Goal: Navigation & Orientation: Find specific page/section

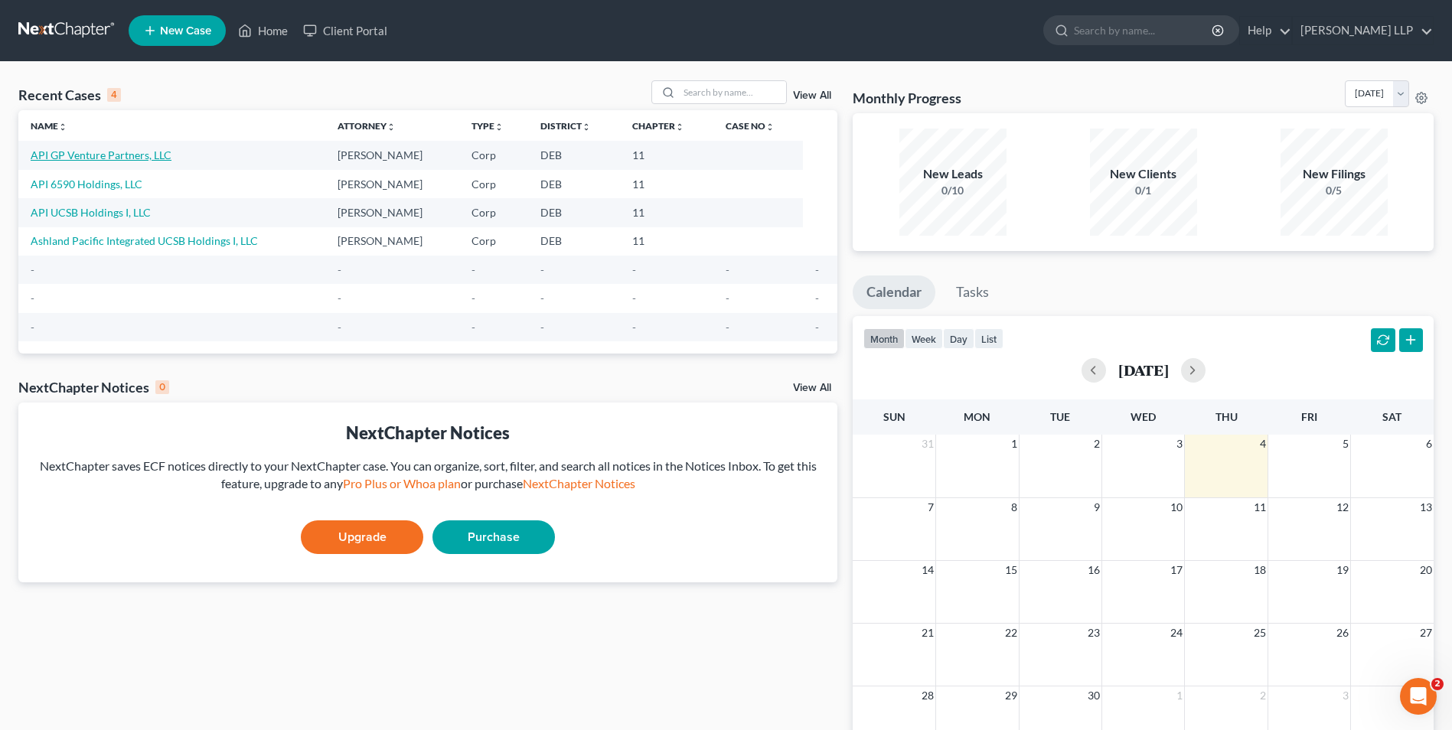
click at [93, 149] on link "API GP Venture Partners, LLC" at bounding box center [101, 154] width 141 height 13
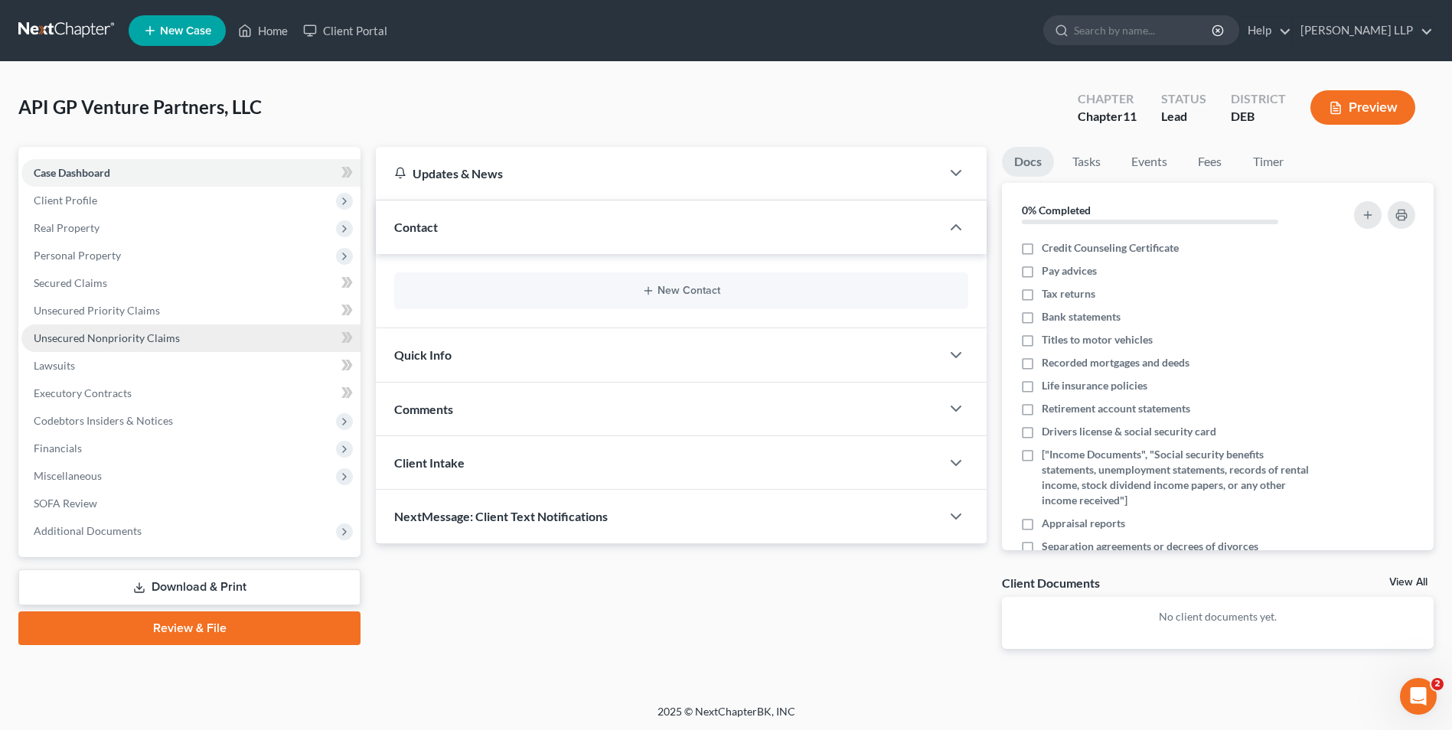
click at [122, 338] on span "Unsecured Nonpriority Claims" at bounding box center [107, 337] width 146 height 13
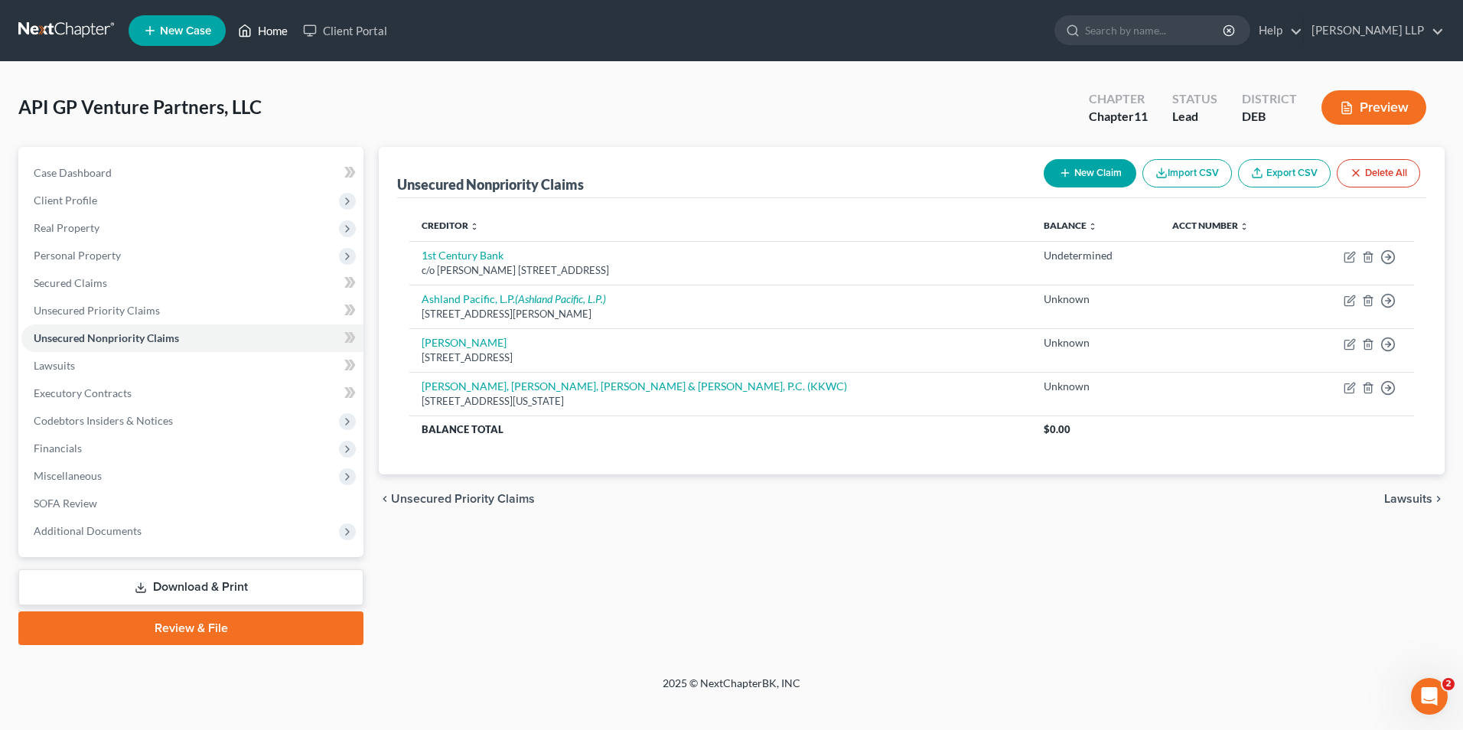
click at [266, 30] on link "Home" at bounding box center [262, 31] width 65 height 28
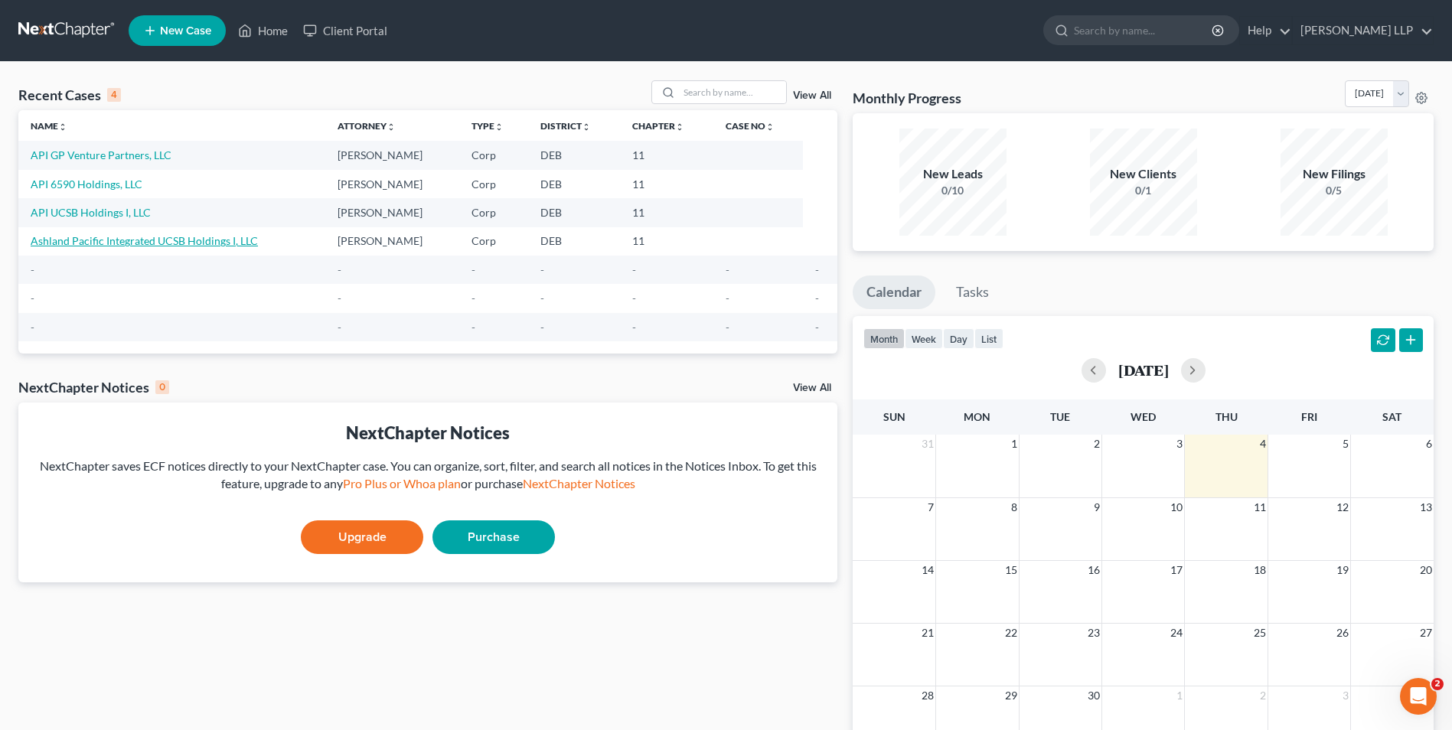
click at [179, 236] on link "Ashland Pacific Integrated UCSB Holdings I, LLC" at bounding box center [144, 240] width 227 height 13
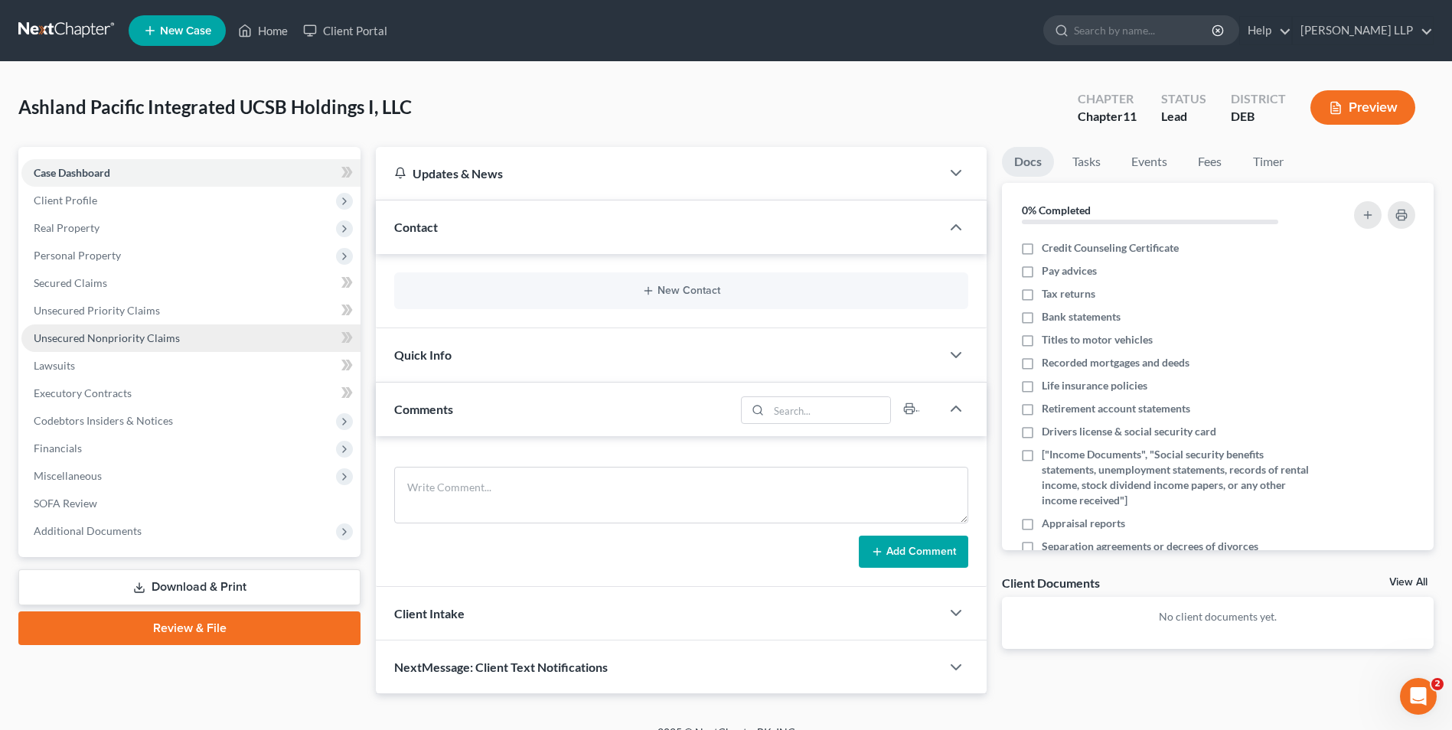
click at [155, 331] on span "Unsecured Nonpriority Claims" at bounding box center [107, 337] width 146 height 13
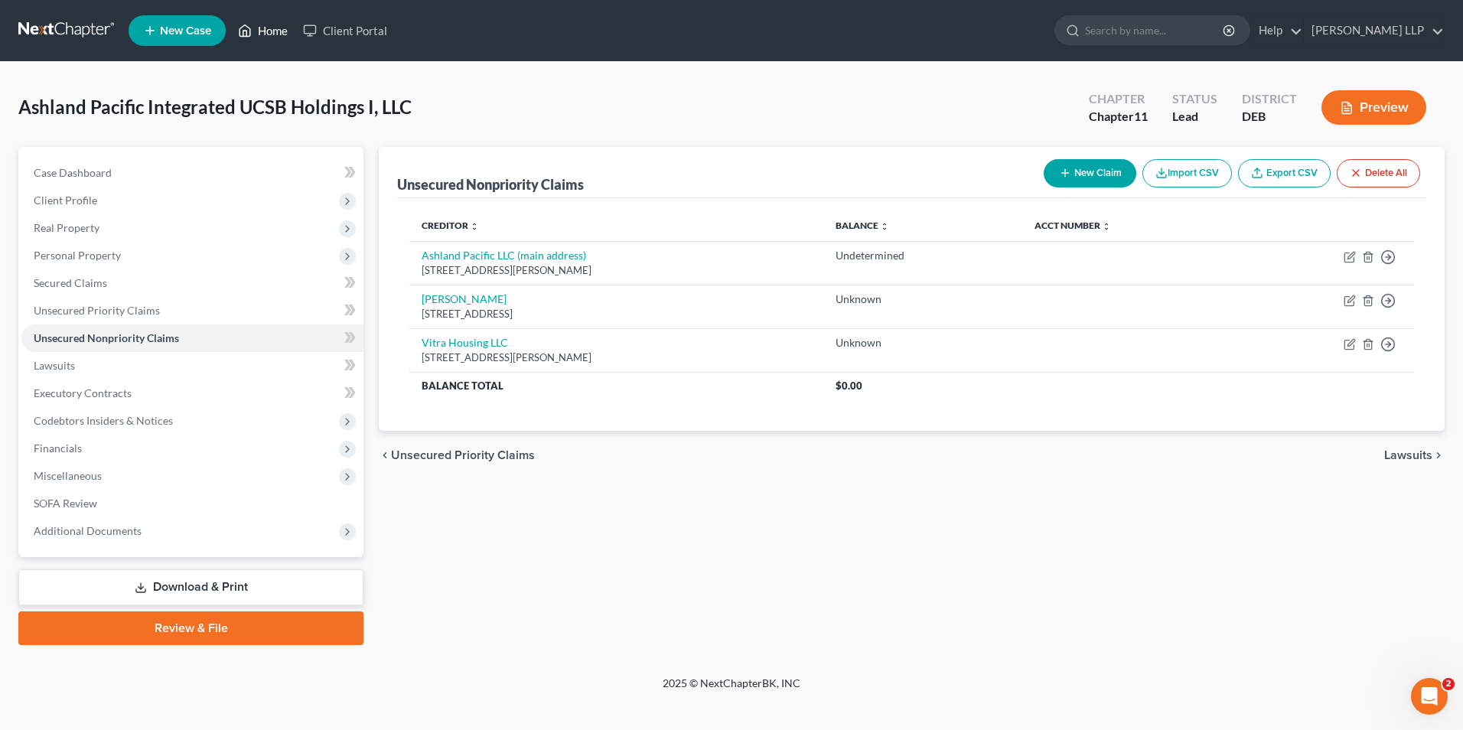
click at [266, 23] on link "Home" at bounding box center [262, 31] width 65 height 28
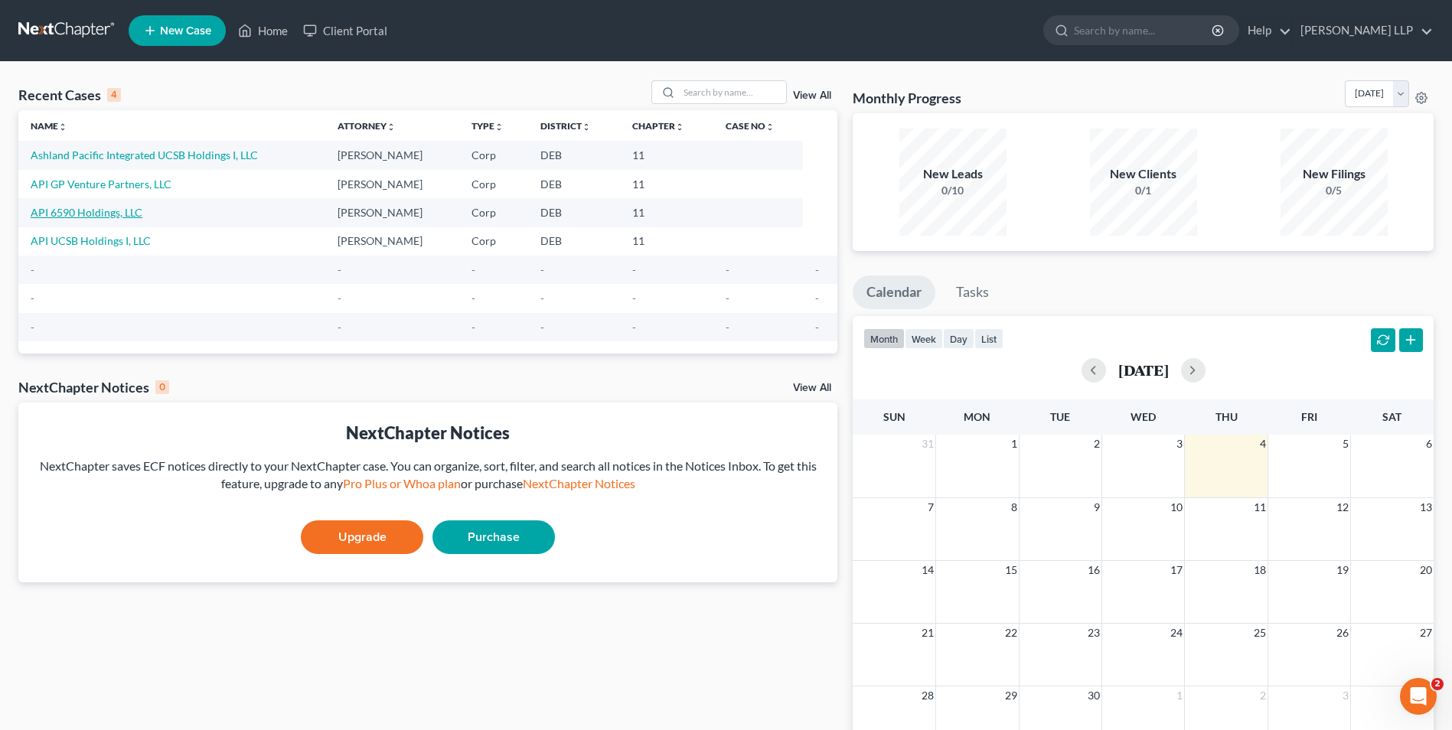
click at [86, 214] on link "API 6590 Holdings, LLC" at bounding box center [87, 212] width 112 height 13
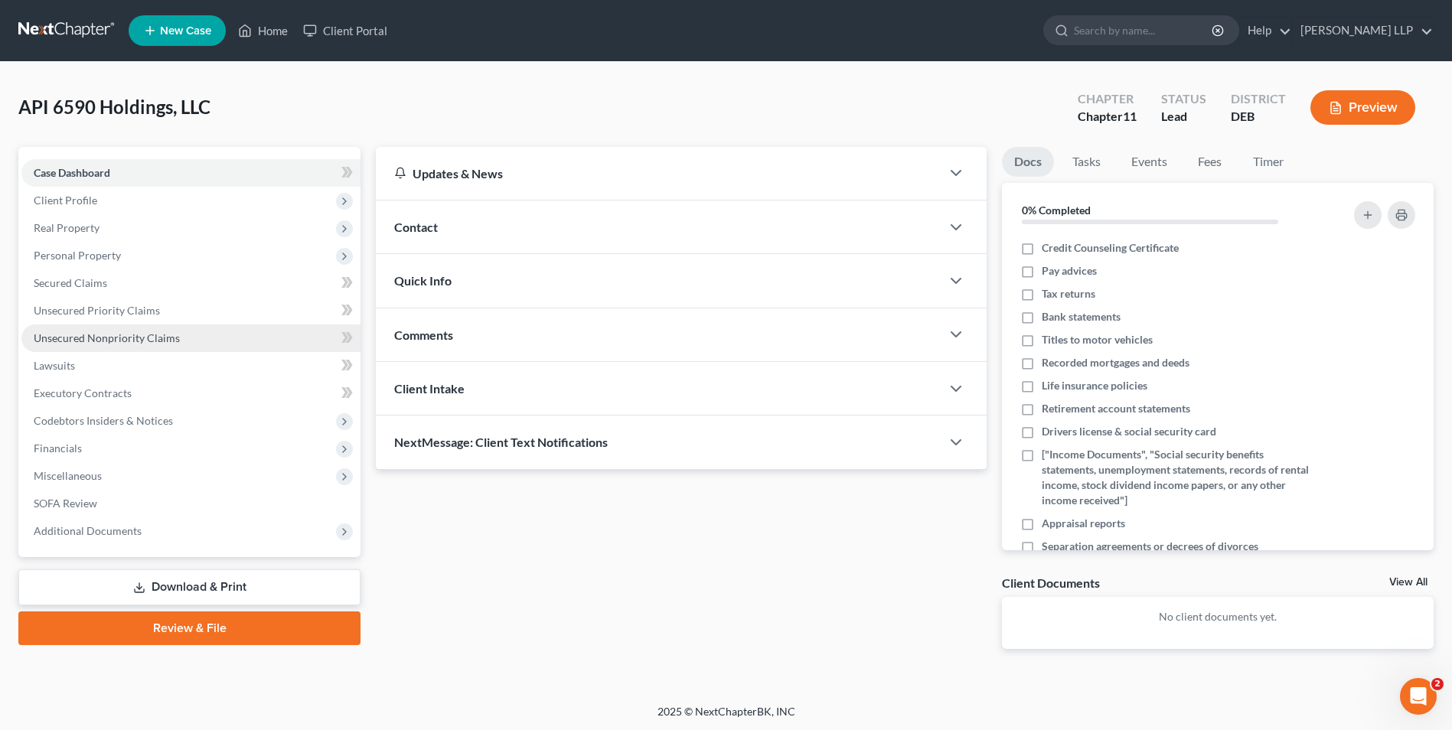
click at [106, 330] on link "Unsecured Nonpriority Claims" at bounding box center [190, 338] width 339 height 28
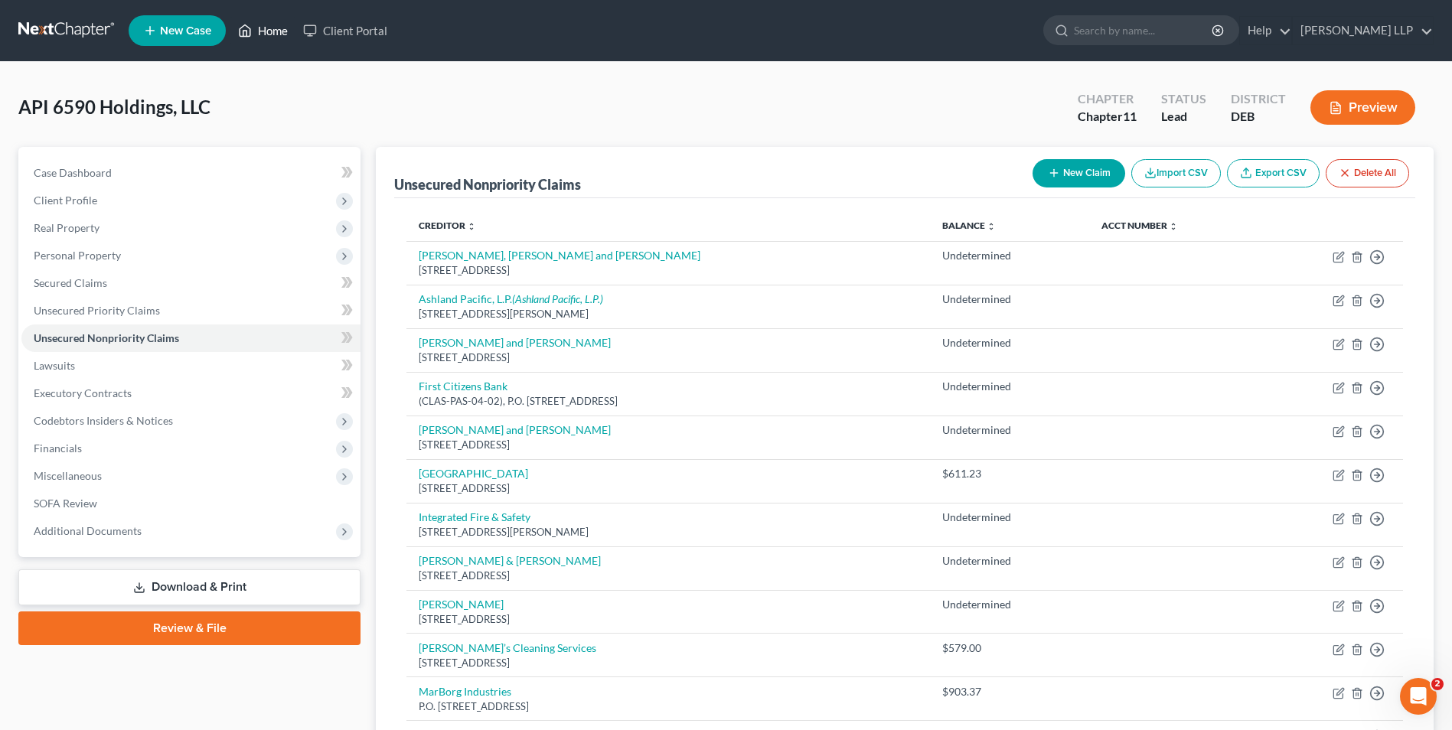
click at [272, 35] on link "Home" at bounding box center [262, 31] width 65 height 28
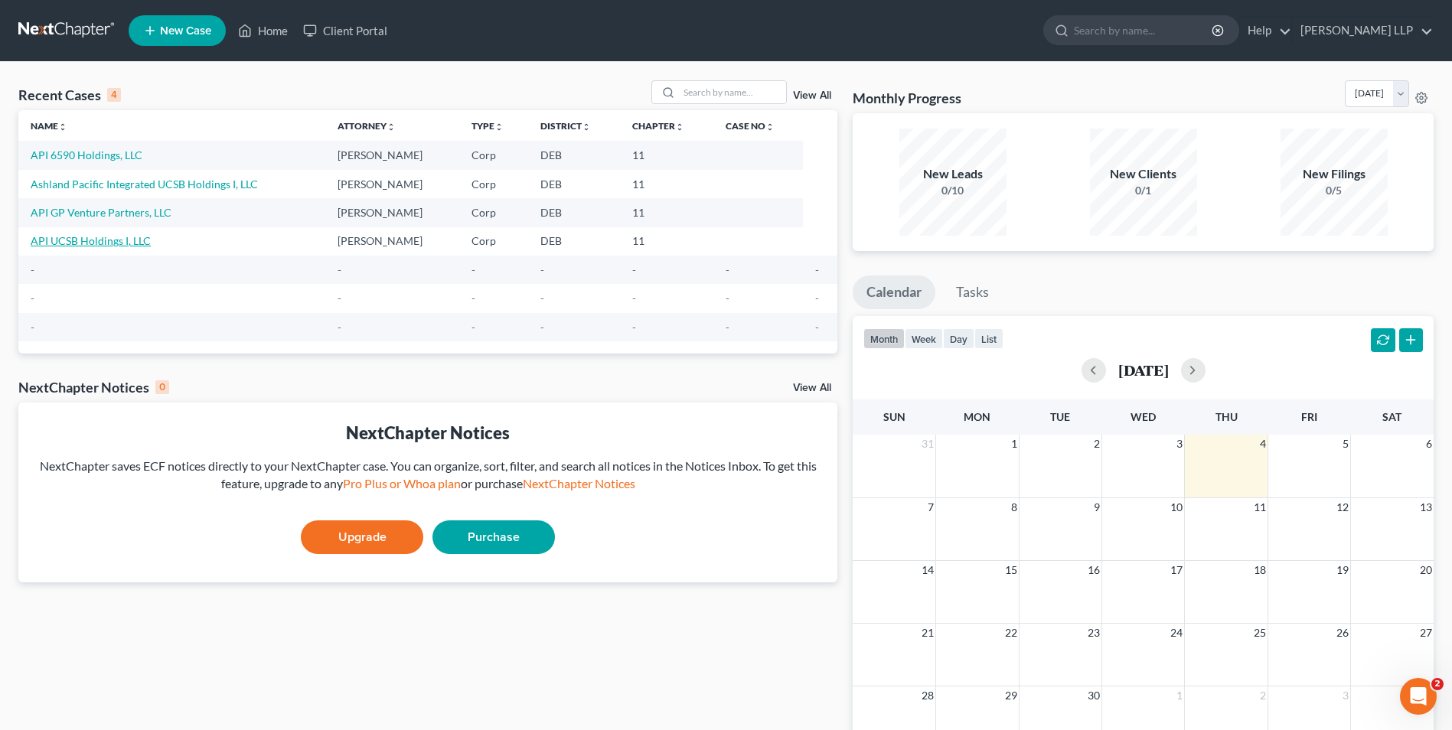
click at [120, 240] on link "API UCSB Holdings I, LLC" at bounding box center [91, 240] width 120 height 13
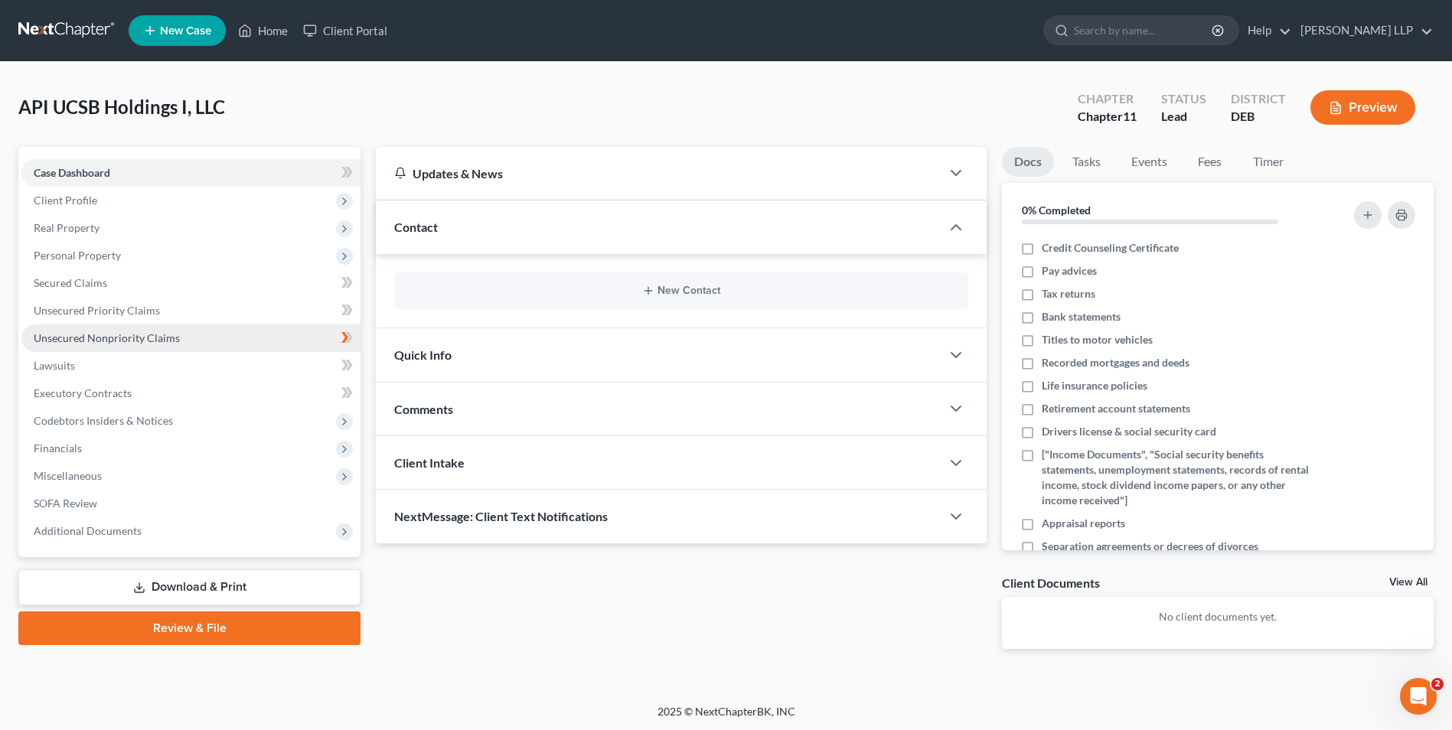
click at [117, 341] on span "Unsecured Nonpriority Claims" at bounding box center [107, 337] width 146 height 13
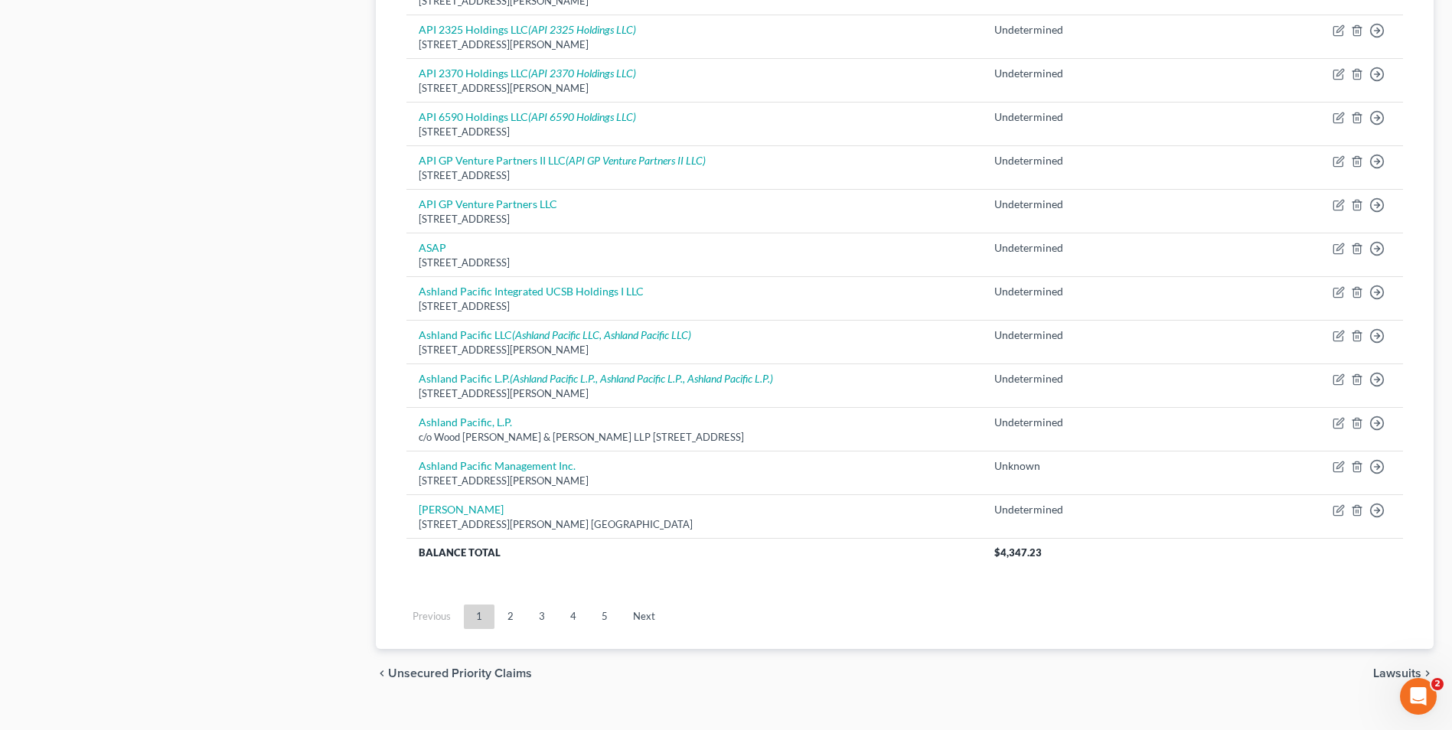
scroll to position [1037, 0]
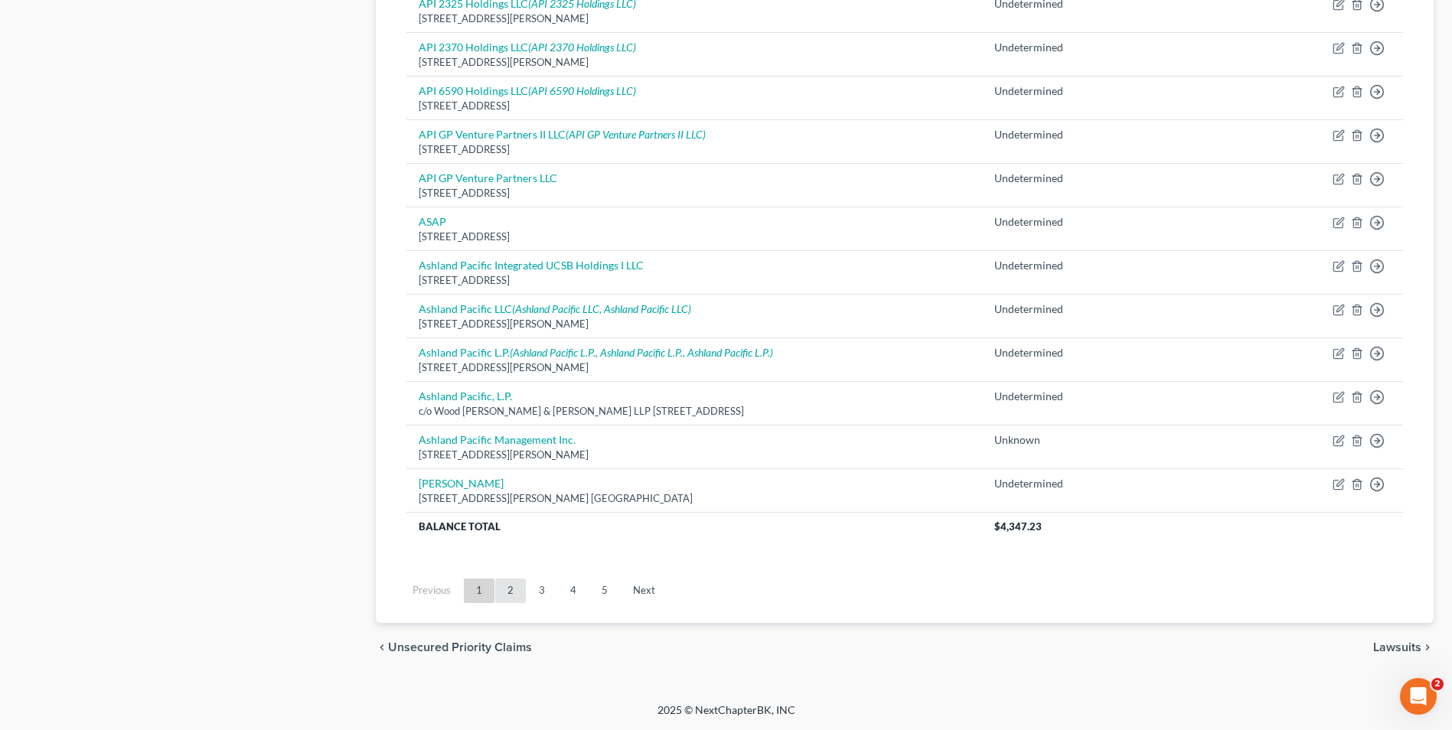
click at [518, 586] on link "2" at bounding box center [510, 591] width 31 height 24
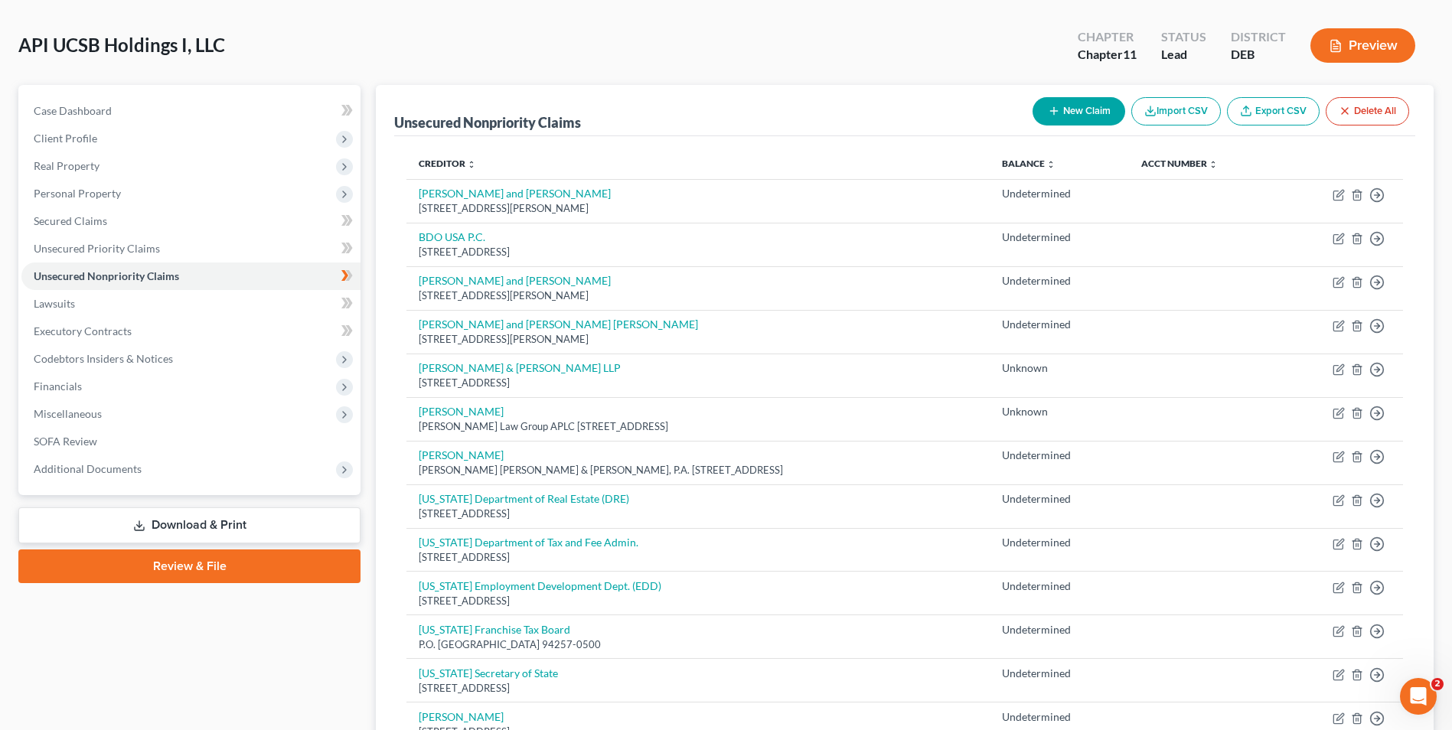
scroll to position [0, 0]
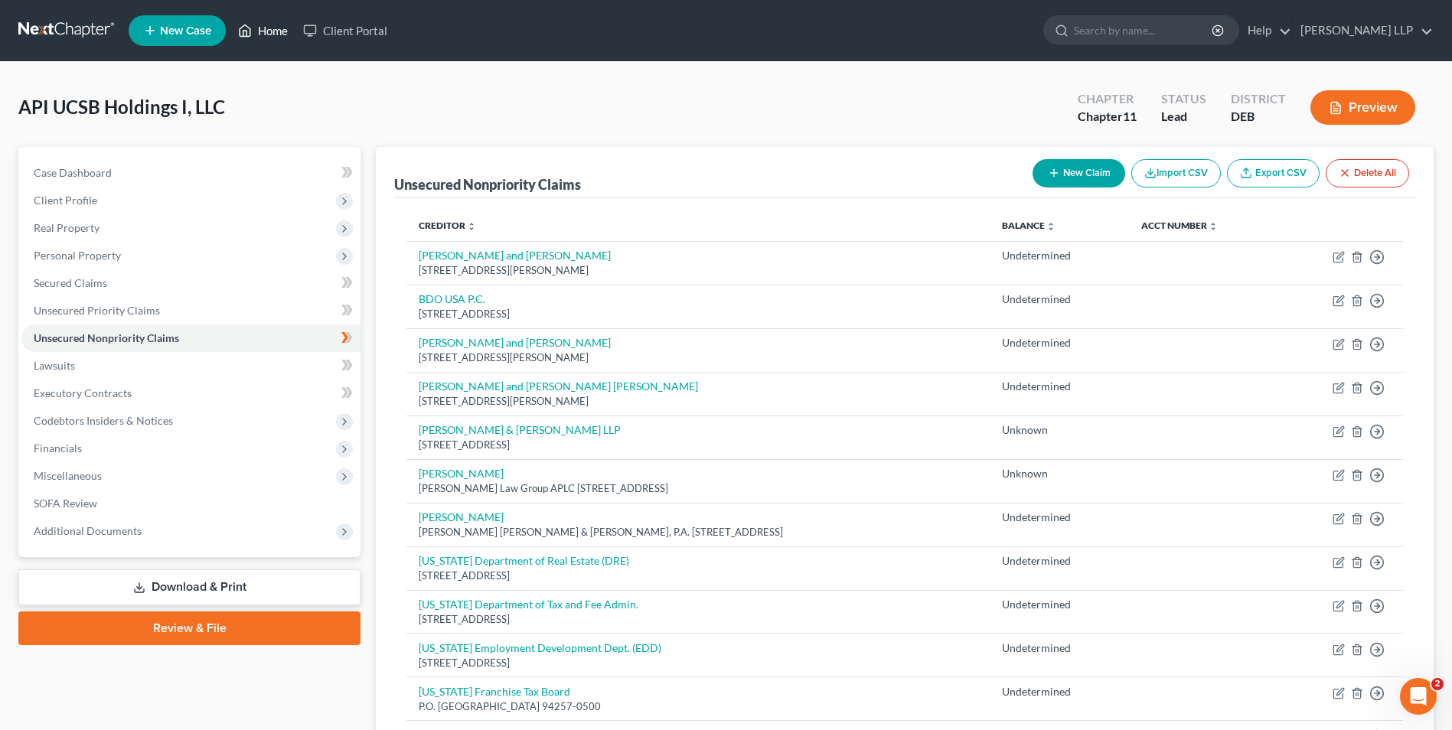
click at [262, 27] on link "Home" at bounding box center [262, 31] width 65 height 28
